Goal: Task Accomplishment & Management: Use online tool/utility

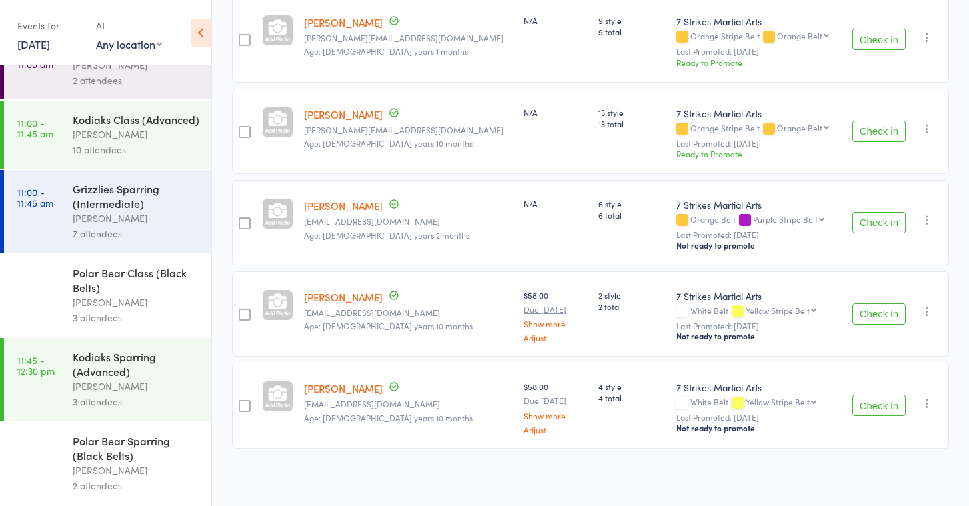
scroll to position [326, 0]
click at [93, 296] on div "[PERSON_NAME]" at bounding box center [136, 301] width 127 height 15
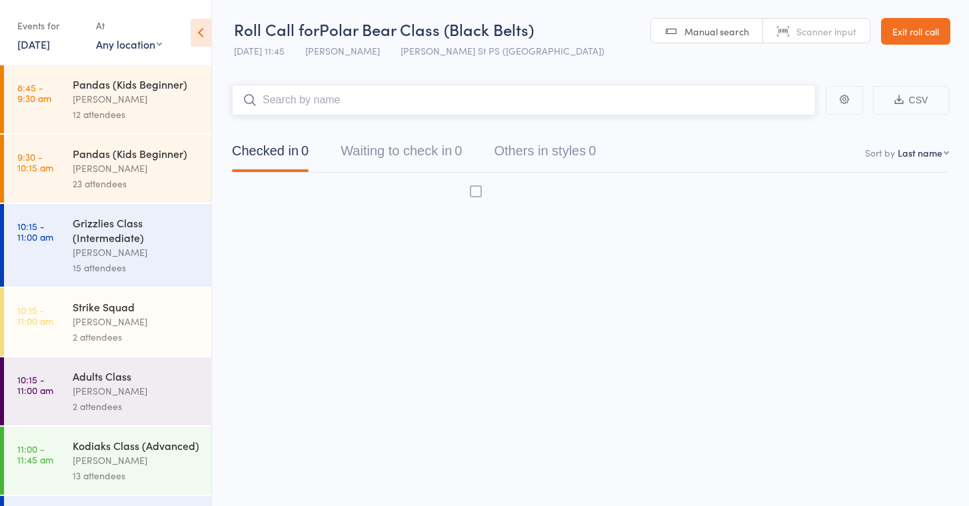
scroll to position [9, 0]
click at [106, 296] on div "Strike Squad [PERSON_NAME] 2 attendees" at bounding box center [142, 322] width 139 height 68
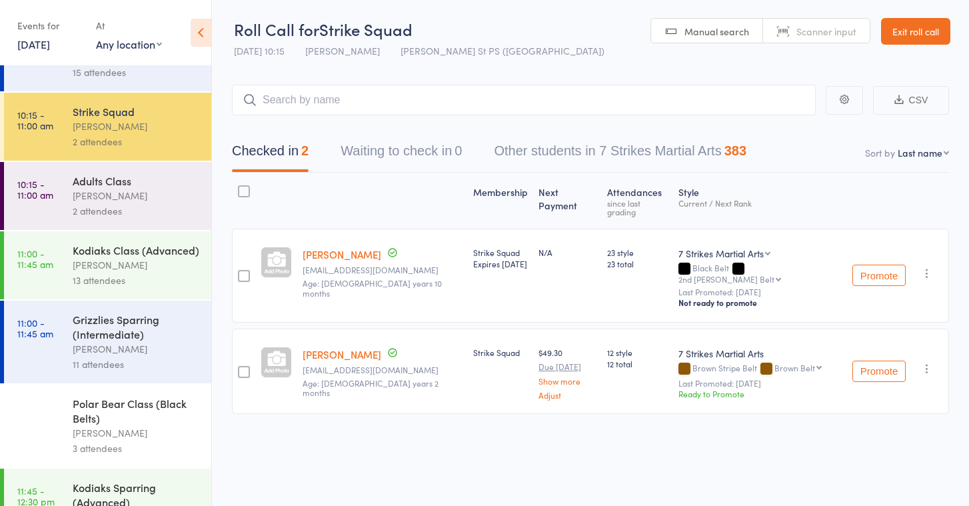
scroll to position [199, 0]
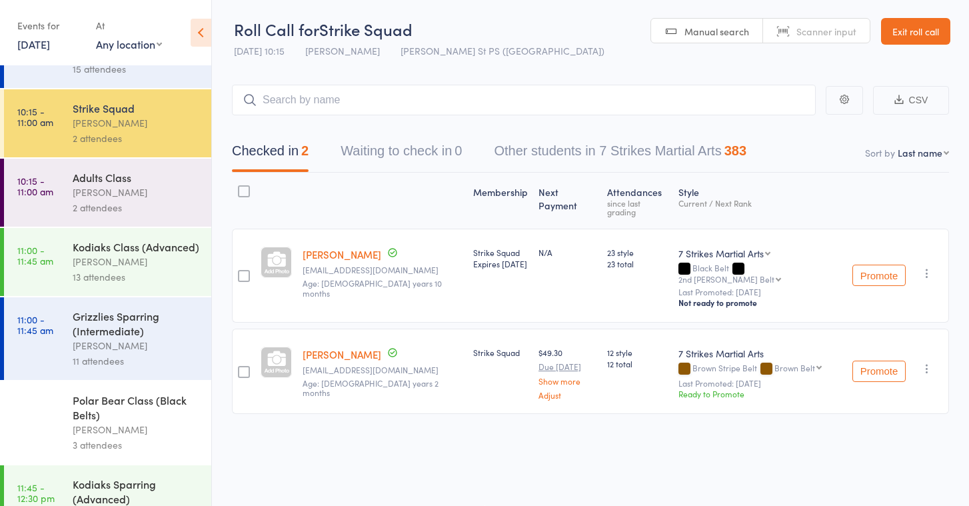
click at [134, 395] on div "Polar Bear Class (Black Belts)" at bounding box center [136, 406] width 127 height 29
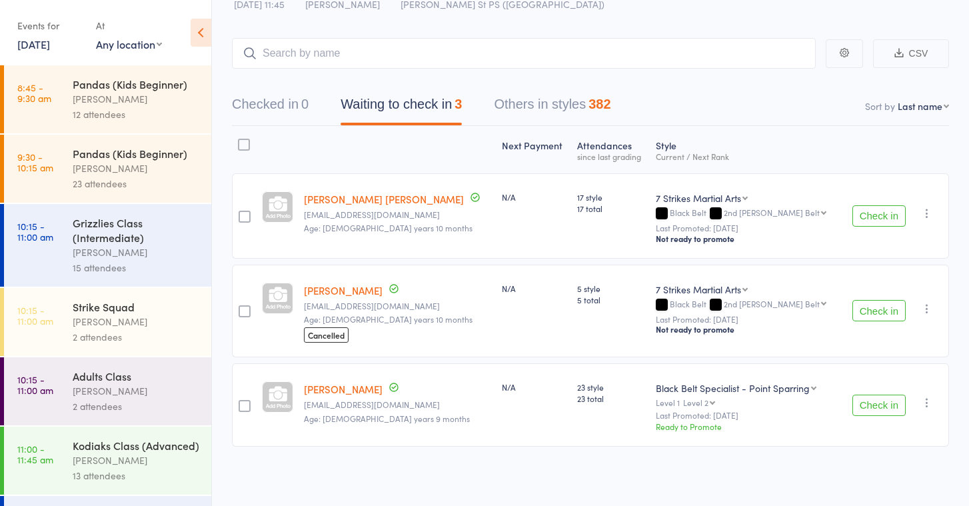
scroll to position [47, 0]
select select "1"
click at [862, 218] on button "Check in" at bounding box center [878, 216] width 53 height 21
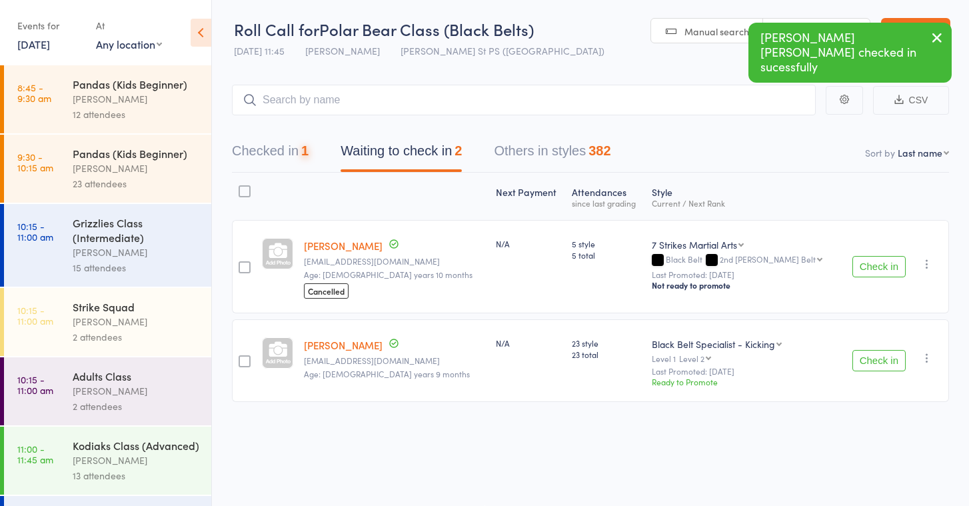
scroll to position [9, 0]
click at [889, 350] on button "Check in" at bounding box center [878, 360] width 53 height 21
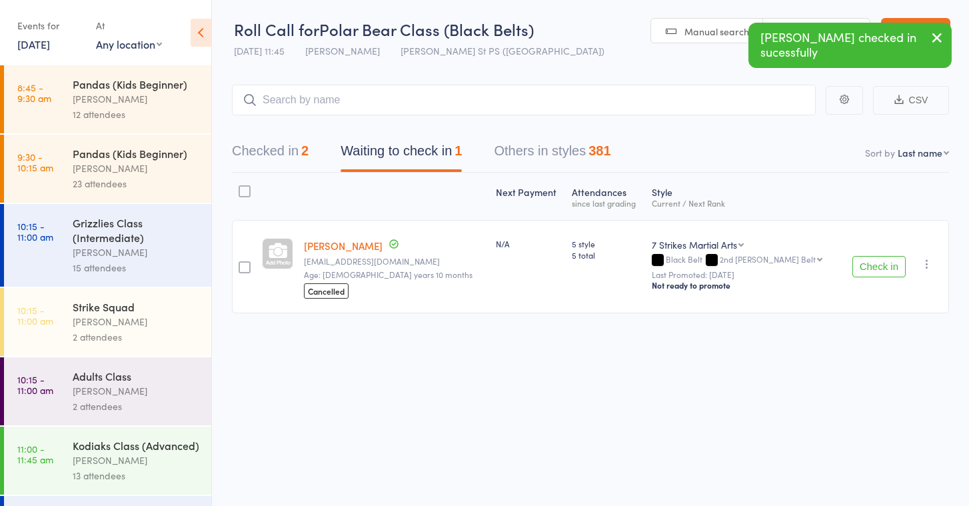
click at [928, 258] on icon "button" at bounding box center [926, 263] width 13 height 13
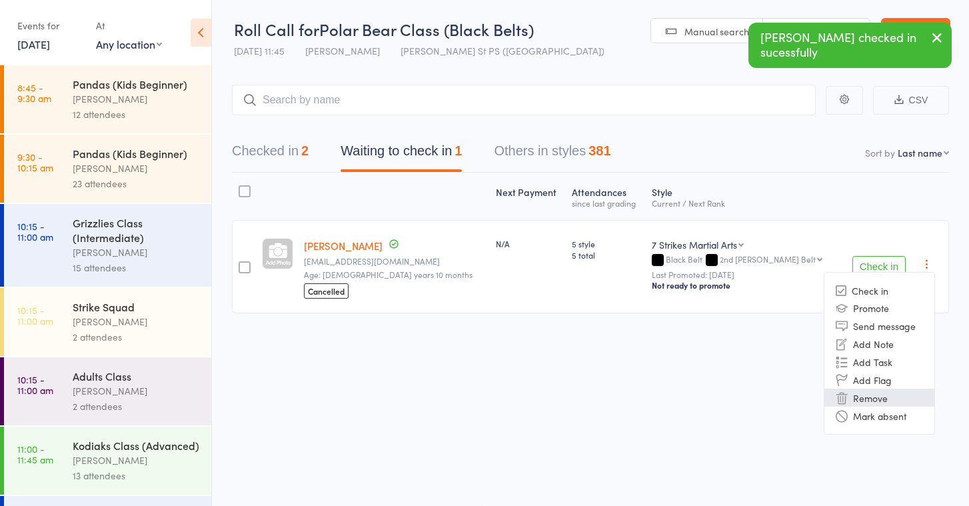
click at [893, 392] on li "Remove" at bounding box center [879, 397] width 110 height 18
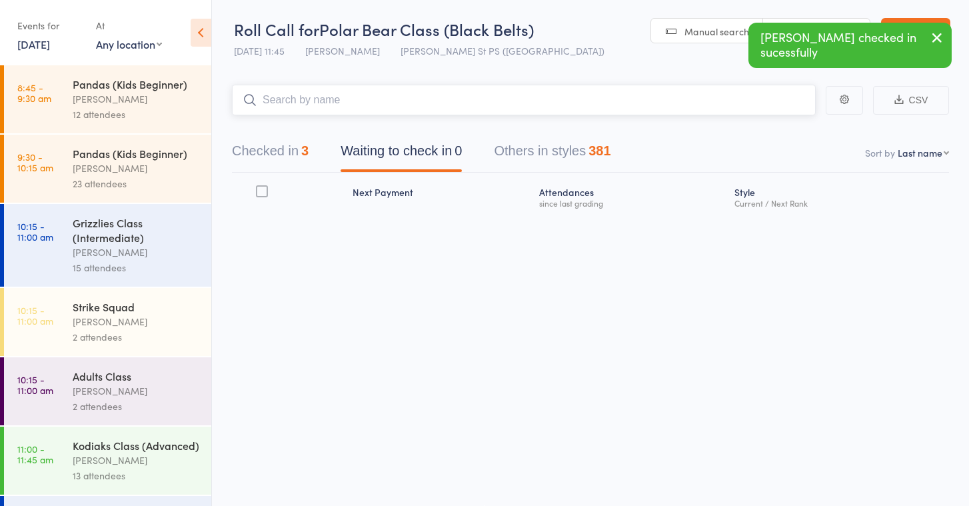
click at [364, 95] on input "search" at bounding box center [524, 100] width 584 height 31
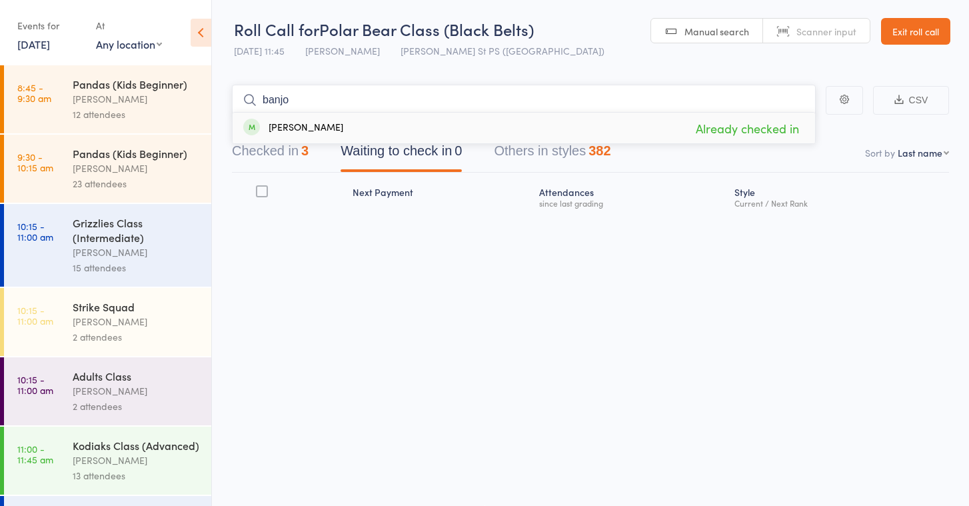
click at [288, 156] on button "Checked in 3" at bounding box center [270, 154] width 77 height 35
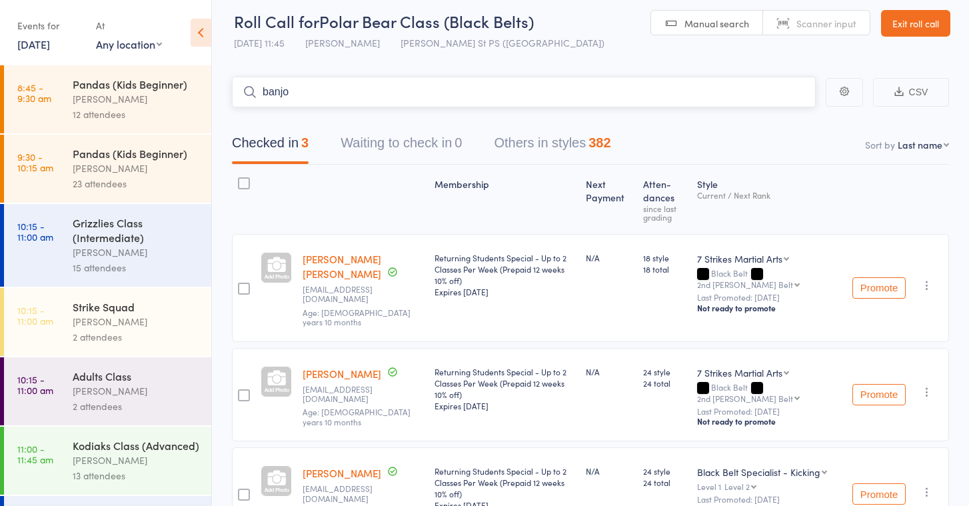
click at [302, 102] on input "banjo" at bounding box center [524, 92] width 584 height 31
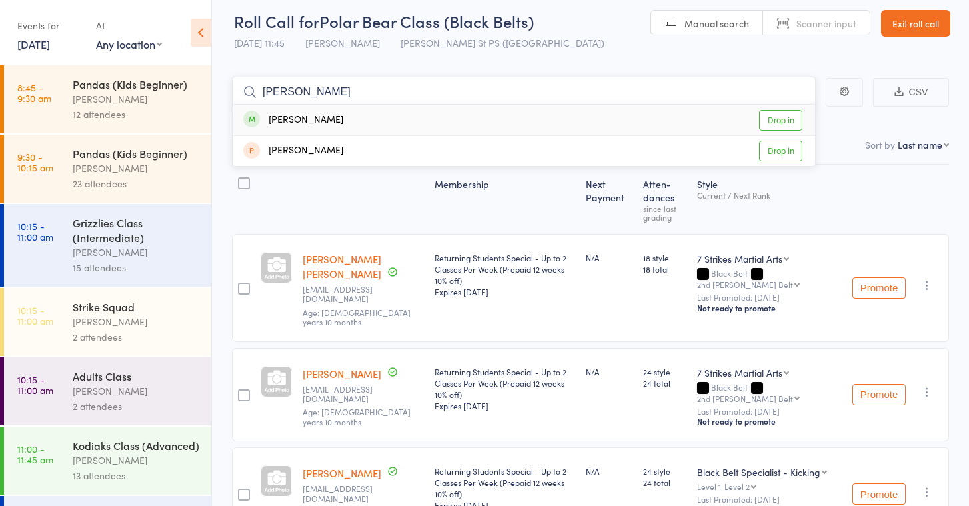
type input "[PERSON_NAME]"
click at [774, 115] on link "Drop in" at bounding box center [780, 120] width 43 height 21
